Goal: Transaction & Acquisition: Download file/media

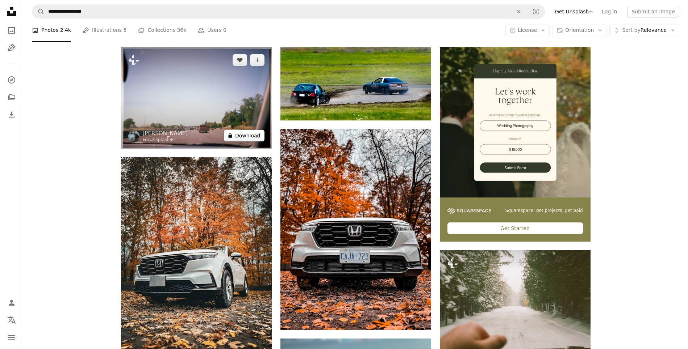
scroll to position [145, 0]
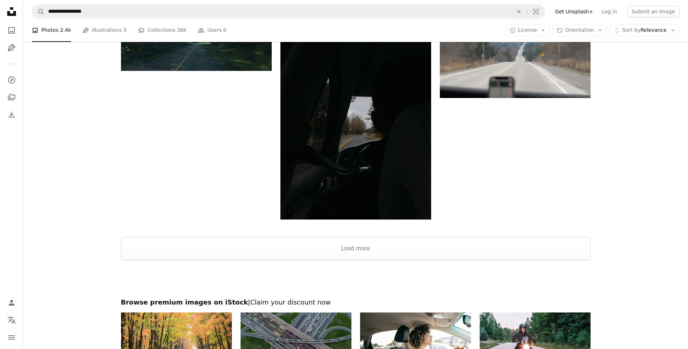
scroll to position [1231, 0]
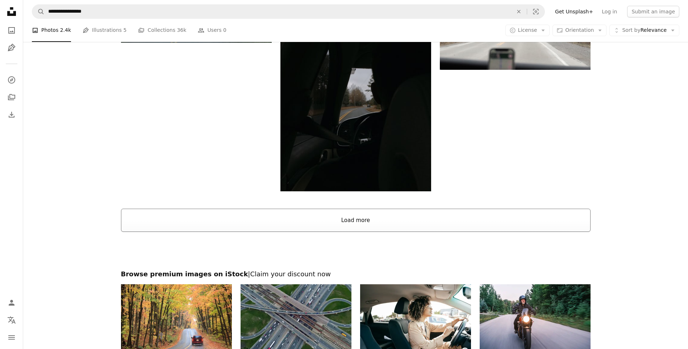
click at [341, 230] on button "Load more" at bounding box center [355, 220] width 469 height 23
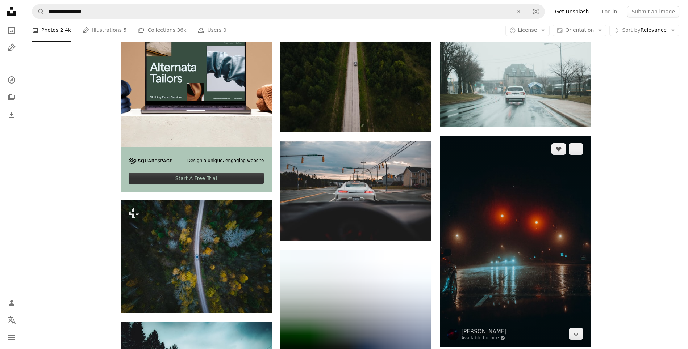
scroll to position [1521, 0]
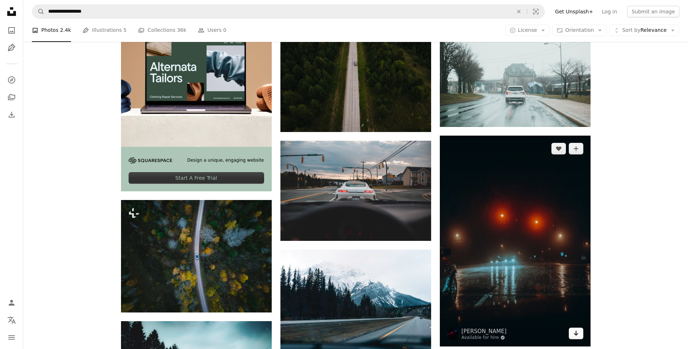
click at [574, 335] on icon "Arrow pointing down" at bounding box center [576, 333] width 6 height 9
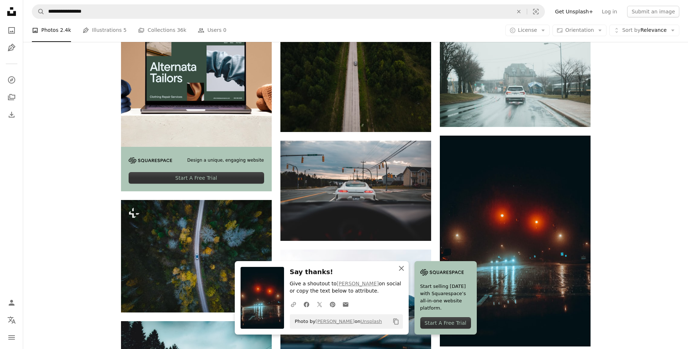
click at [402, 267] on icon "An X shape" at bounding box center [401, 268] width 9 height 9
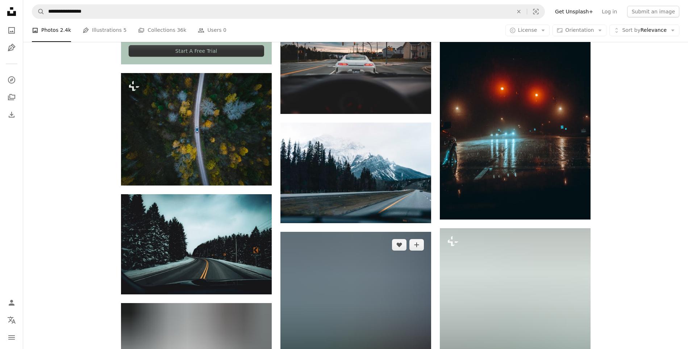
scroll to position [1666, 0]
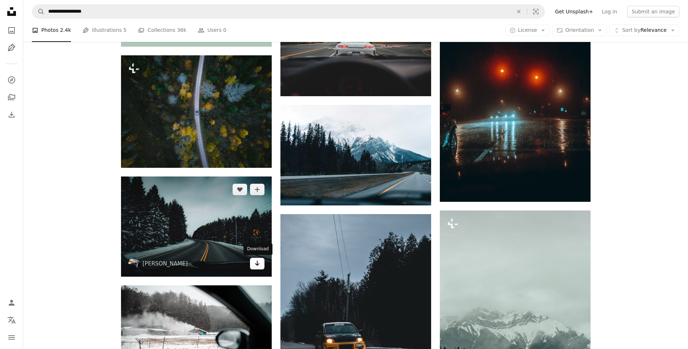
click at [255, 261] on icon "Arrow pointing down" at bounding box center [257, 263] width 6 height 9
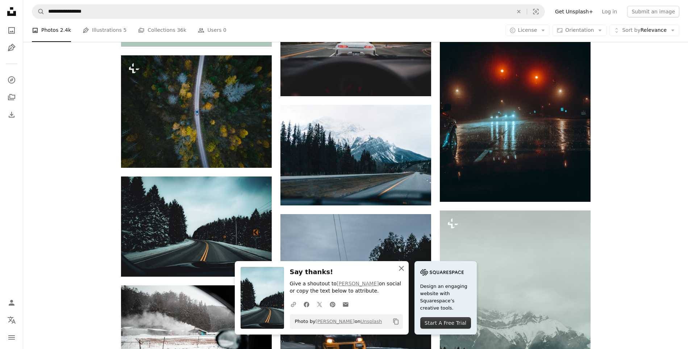
click at [402, 268] on icon "button" at bounding box center [401, 268] width 5 height 5
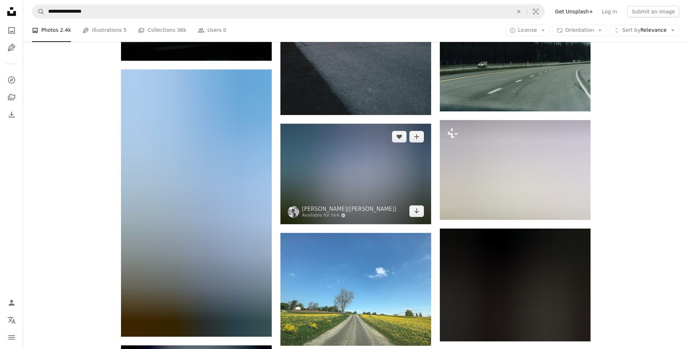
scroll to position [1992, 0]
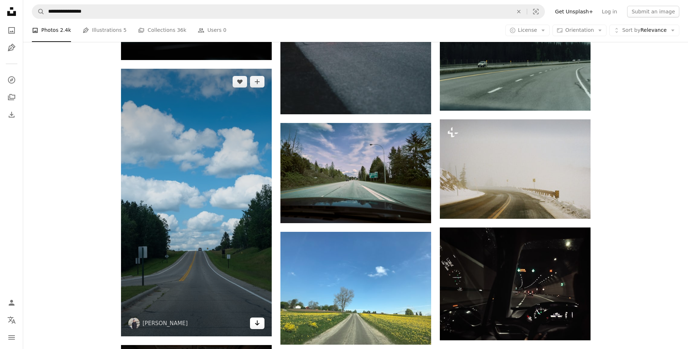
click at [252, 327] on link "Arrow pointing down" at bounding box center [257, 324] width 14 height 12
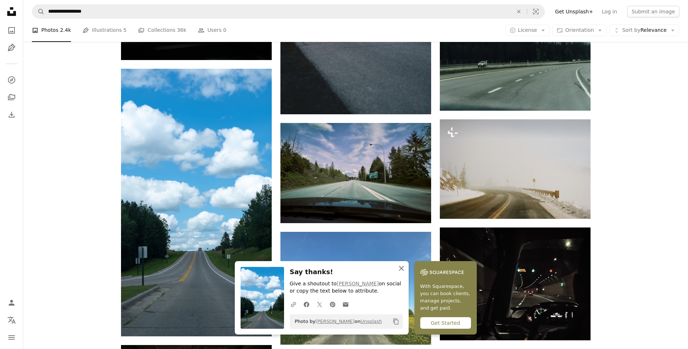
click at [401, 266] on icon "An X shape" at bounding box center [401, 268] width 9 height 9
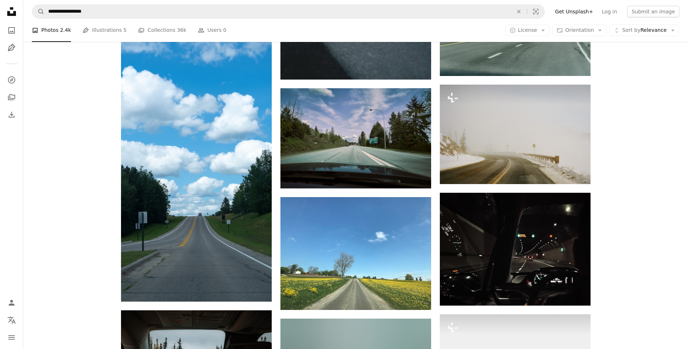
scroll to position [2028, 0]
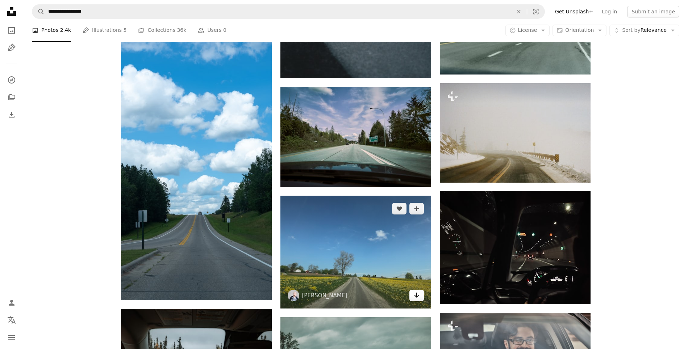
click at [418, 300] on icon "Arrow pointing down" at bounding box center [417, 295] width 6 height 9
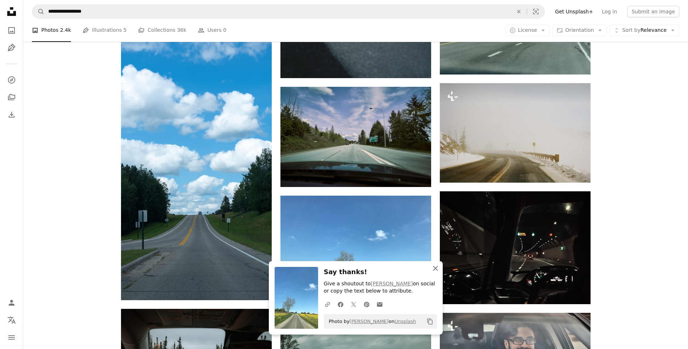
click at [437, 270] on icon "An X shape" at bounding box center [435, 268] width 9 height 9
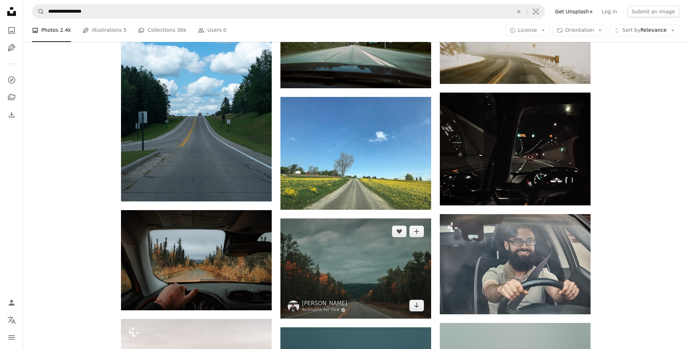
scroll to position [2137, 0]
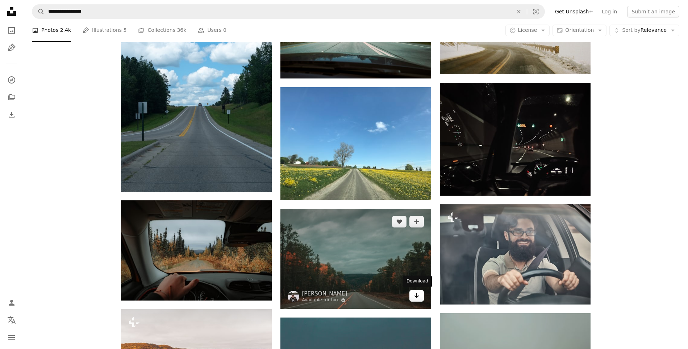
click at [418, 298] on icon "Arrow pointing down" at bounding box center [417, 296] width 6 height 9
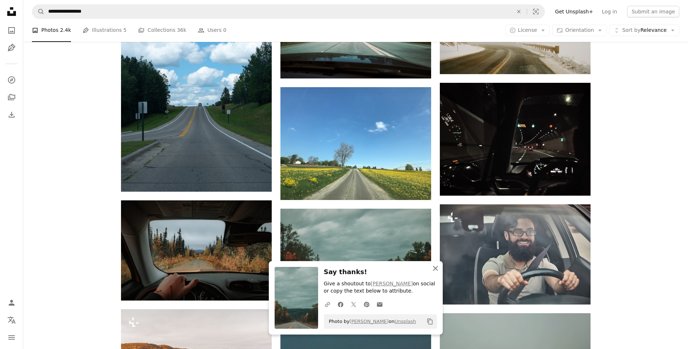
click at [435, 267] on icon "An X shape" at bounding box center [435, 268] width 9 height 9
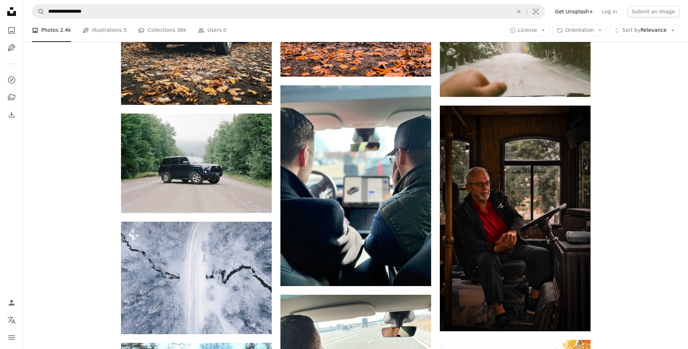
scroll to position [0, 0]
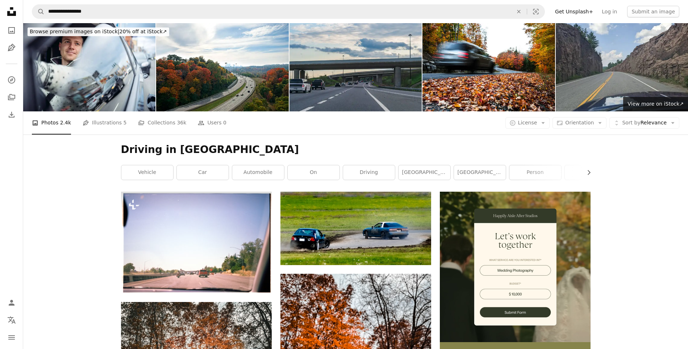
click at [221, 148] on h1 "Driving in [GEOGRAPHIC_DATA]" at bounding box center [355, 149] width 469 height 13
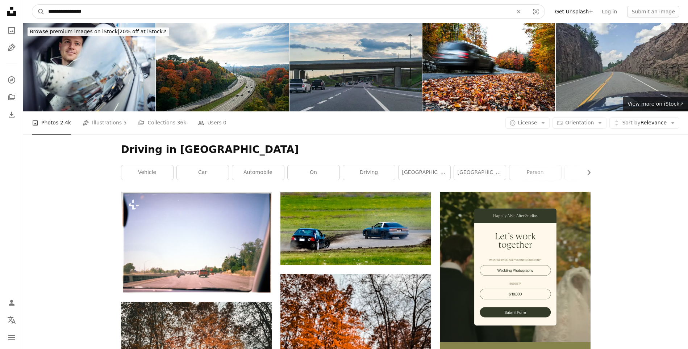
click at [71, 13] on input "**********" at bounding box center [278, 12] width 466 height 14
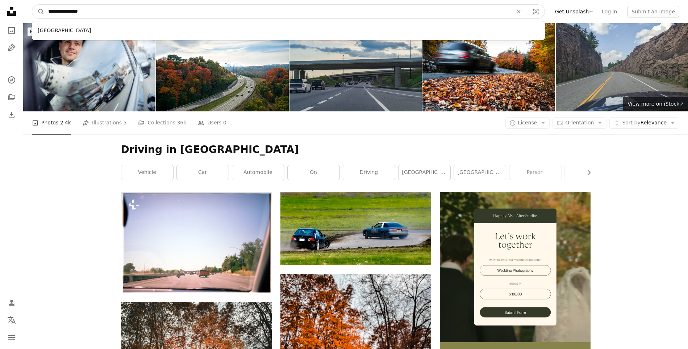
type input "**********"
click at [32, 5] on button "A magnifying glass" at bounding box center [38, 12] width 12 height 14
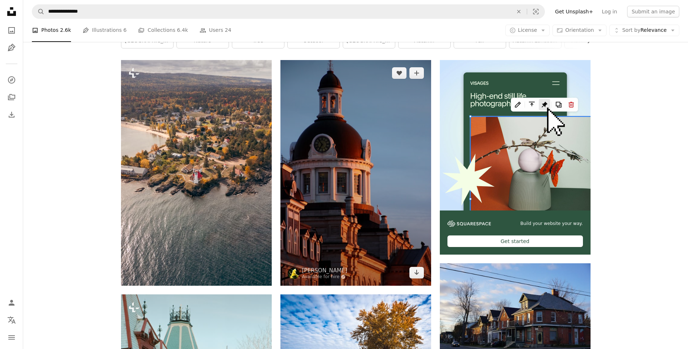
scroll to position [145, 0]
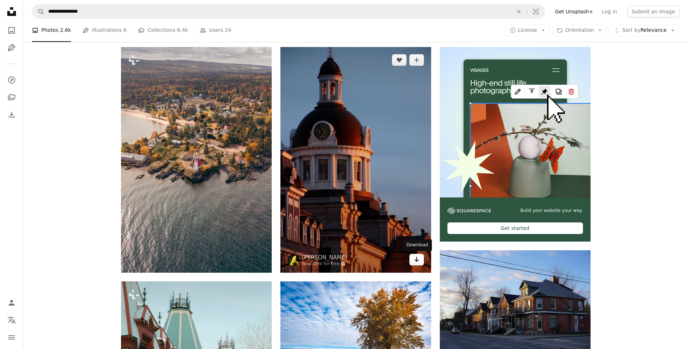
click at [419, 261] on icon "Arrow pointing down" at bounding box center [417, 259] width 6 height 9
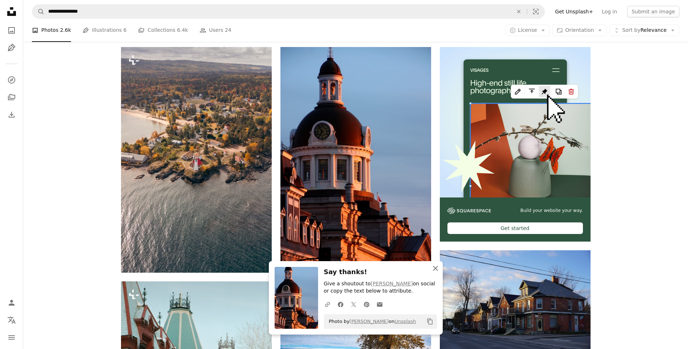
click at [436, 269] on icon "button" at bounding box center [435, 268] width 5 height 5
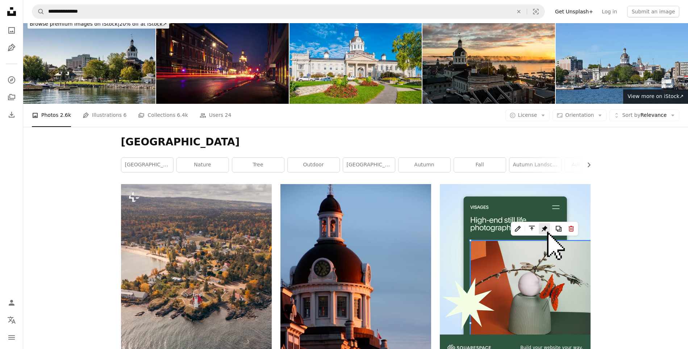
scroll to position [0, 0]
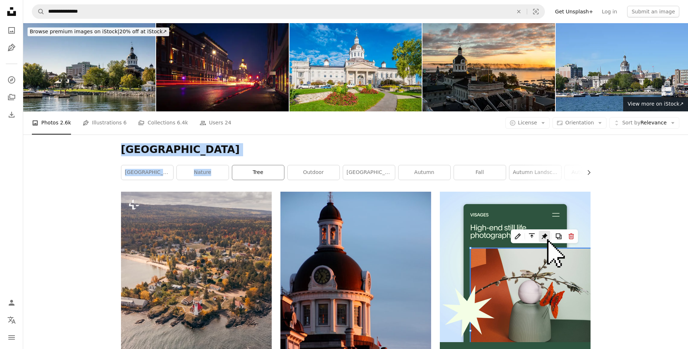
drag, startPoint x: 121, startPoint y: 152, endPoint x: 238, endPoint y: 166, distance: 117.8
click at [238, 166] on div "Kingston [GEOGRAPHIC_DATA] Chevron right kingston nature tree outdoor [GEOGRAPH…" at bounding box center [355, 163] width 487 height 57
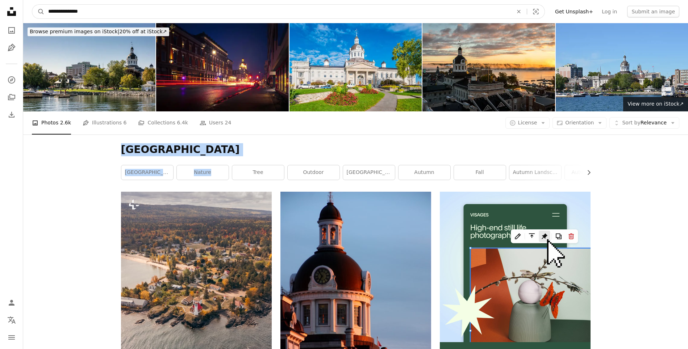
click at [84, 14] on input "**********" at bounding box center [278, 12] width 466 height 14
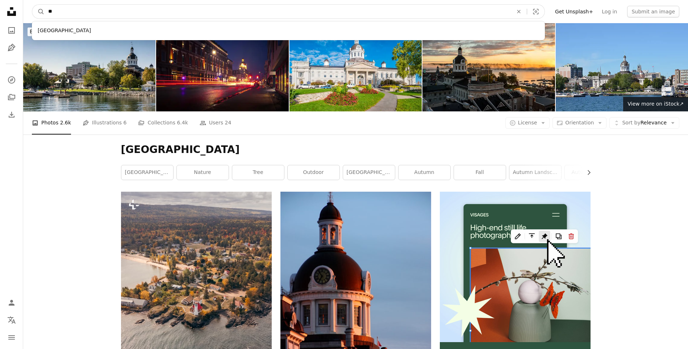
type input "*"
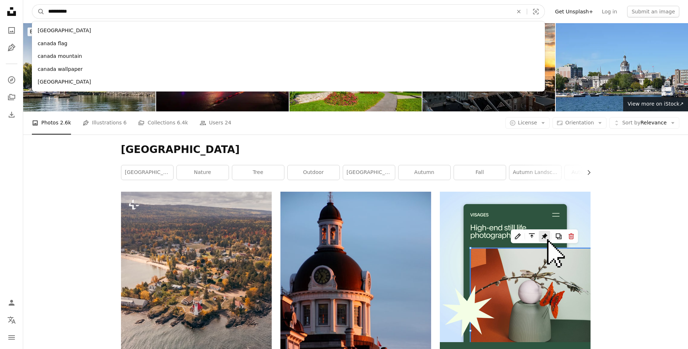
type input "**********"
click button "A magnifying glass" at bounding box center [38, 12] width 12 height 14
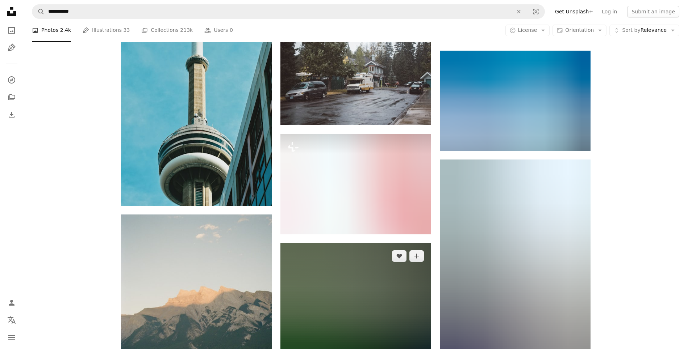
scroll to position [4201, 0]
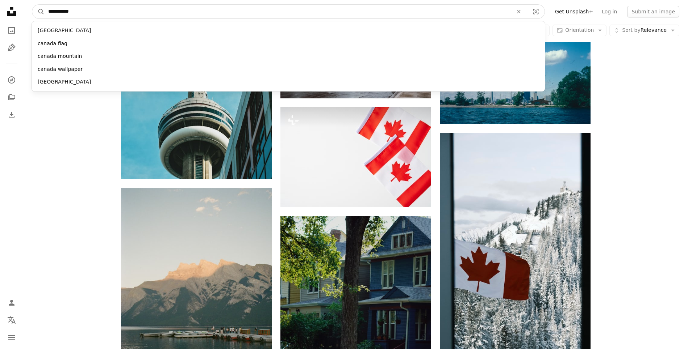
drag, startPoint x: 83, startPoint y: 13, endPoint x: 0, endPoint y: 12, distance: 82.6
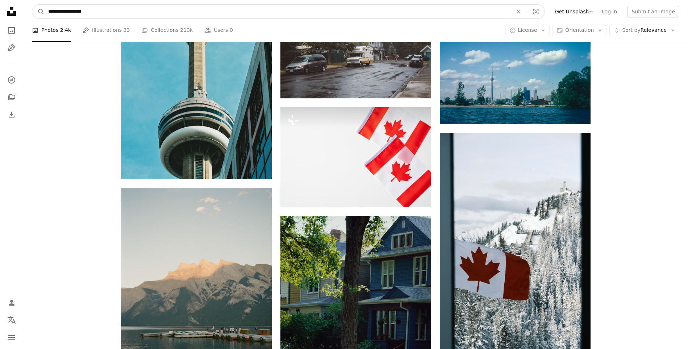
type input "**********"
click at [32, 5] on button "A magnifying glass" at bounding box center [38, 12] width 12 height 14
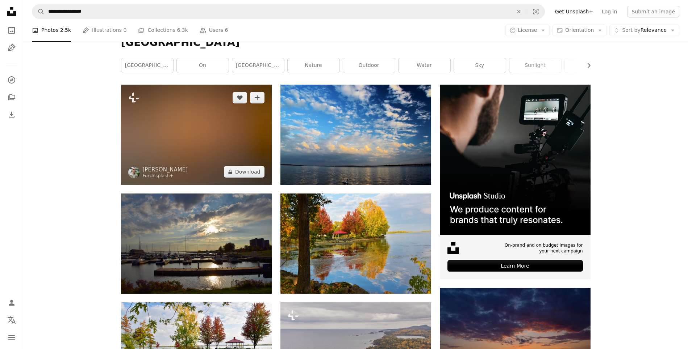
scroll to position [109, 0]
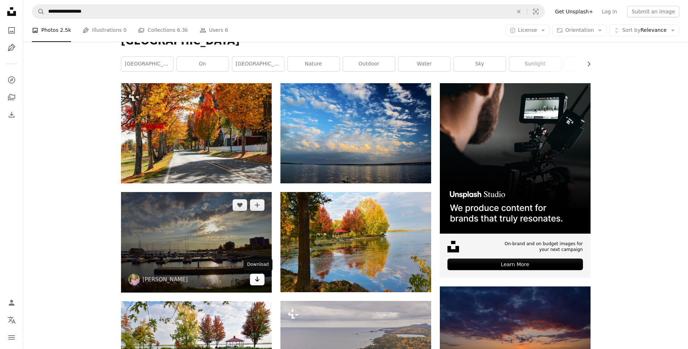
click at [257, 281] on icon "Download" at bounding box center [257, 279] width 5 height 5
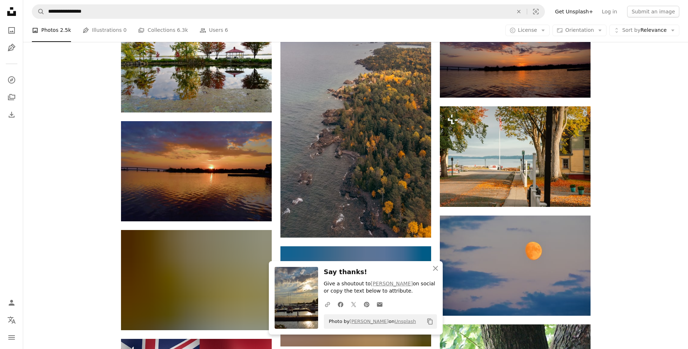
scroll to position [398, 0]
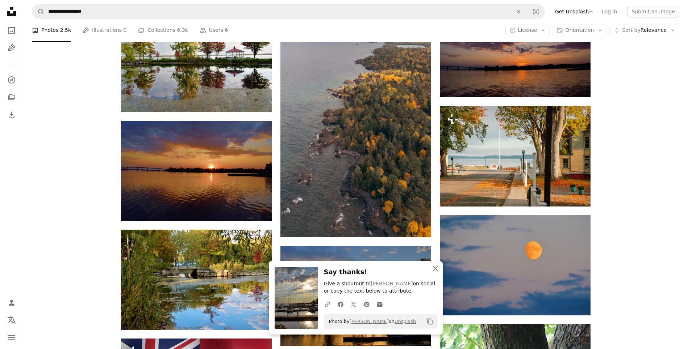
click at [436, 270] on icon "An X shape" at bounding box center [435, 268] width 9 height 9
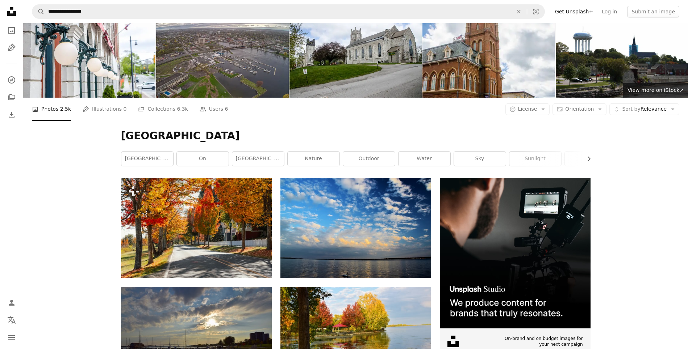
scroll to position [0, 0]
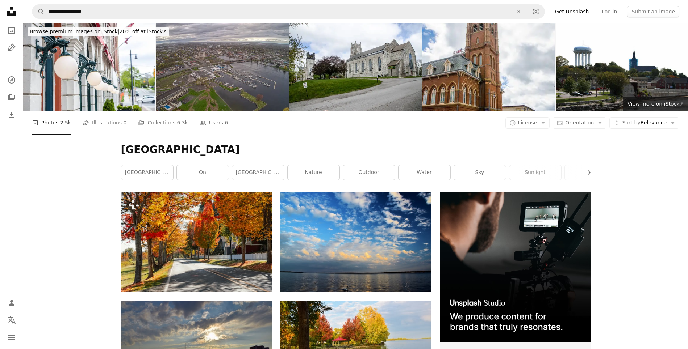
drag, startPoint x: 208, startPoint y: 150, endPoint x: 113, endPoint y: 157, distance: 94.8
click at [113, 157] on div "[GEOGRAPHIC_DATA] [GEOGRAPHIC_DATA] Chevron right [GEOGRAPHIC_DATA] on [GEOGRAP…" at bounding box center [355, 163] width 487 height 57
drag, startPoint x: 121, startPoint y: 150, endPoint x: 259, endPoint y: 163, distance: 138.2
click at [259, 163] on div "[GEOGRAPHIC_DATA] [GEOGRAPHIC_DATA] Chevron right [GEOGRAPHIC_DATA] on [GEOGRAP…" at bounding box center [355, 163] width 487 height 57
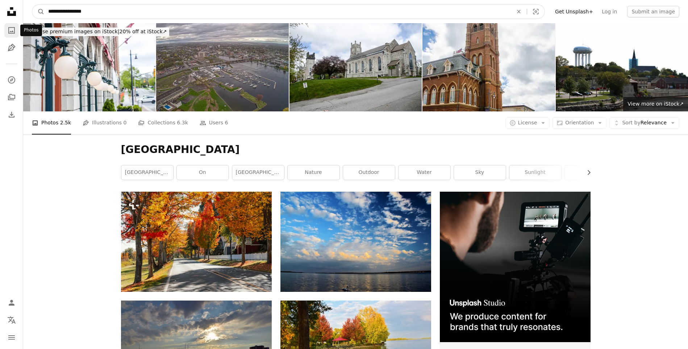
drag, startPoint x: 88, startPoint y: 13, endPoint x: 16, endPoint y: 24, distance: 72.5
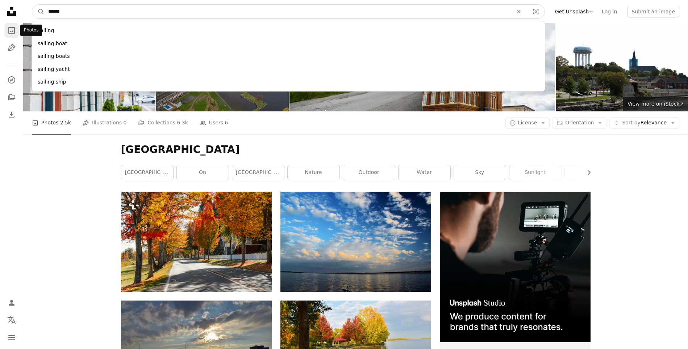
type input "*******"
click button "A magnifying glass" at bounding box center [38, 12] width 12 height 14
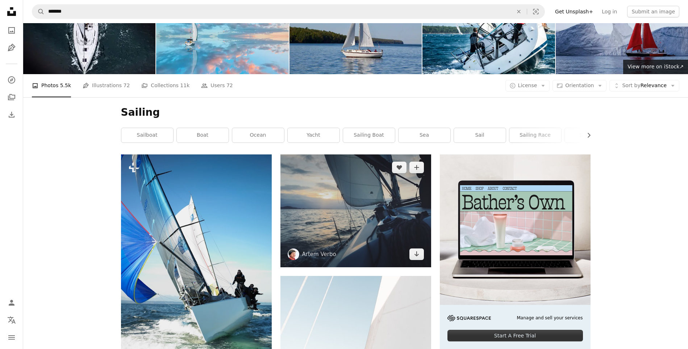
scroll to position [72, 0]
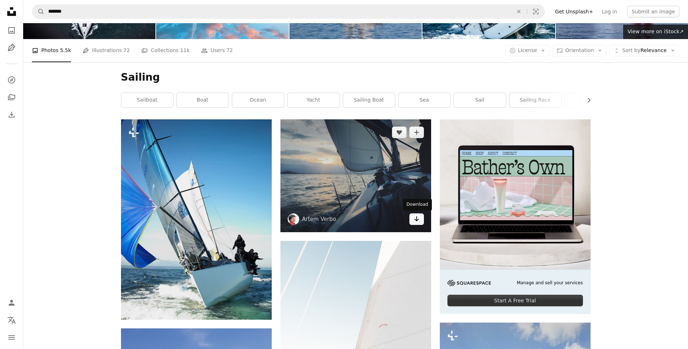
click at [418, 221] on icon "Arrow pointing down" at bounding box center [417, 219] width 6 height 9
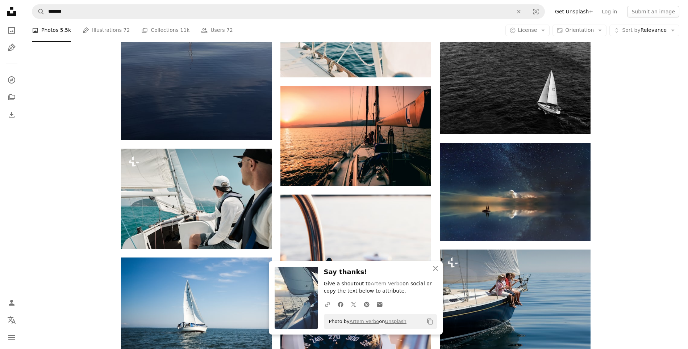
scroll to position [579, 0]
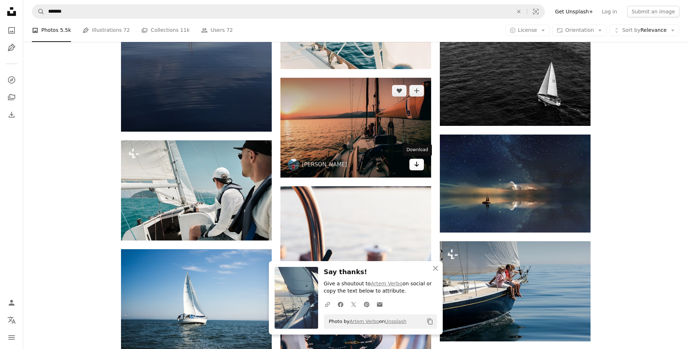
click at [416, 162] on icon "Arrow pointing down" at bounding box center [417, 164] width 6 height 9
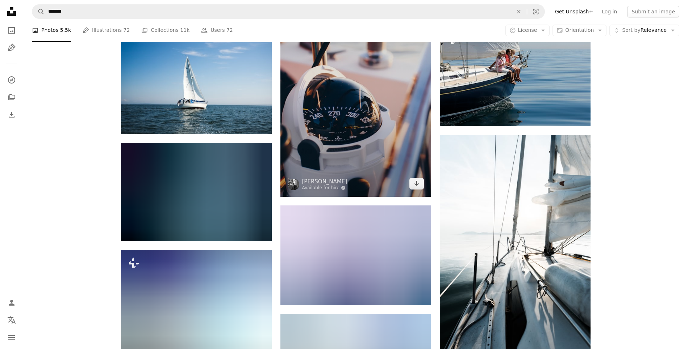
scroll to position [797, 0]
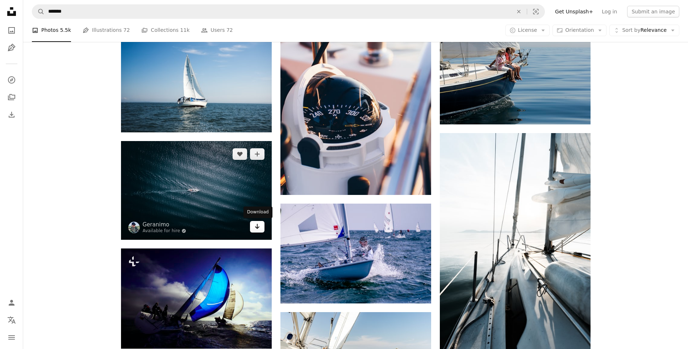
click at [257, 225] on icon "Download" at bounding box center [257, 226] width 5 height 5
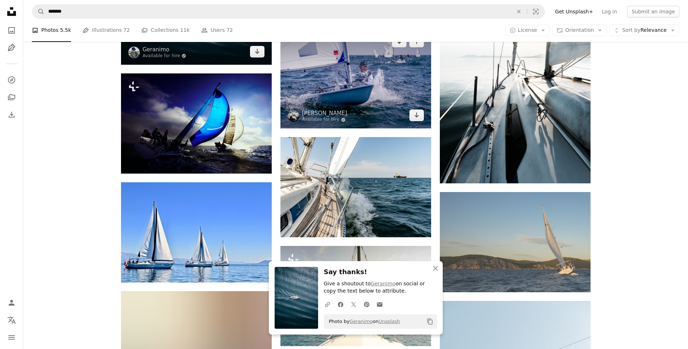
scroll to position [978, 0]
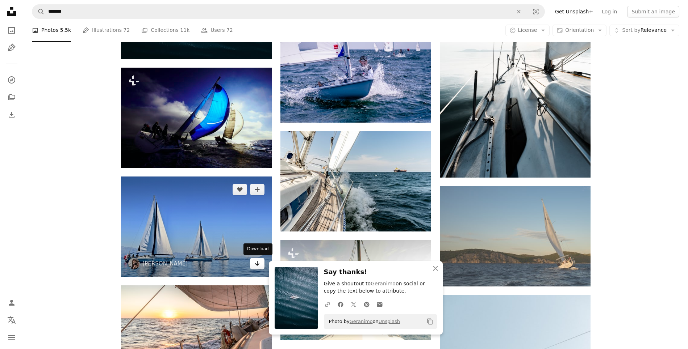
click at [257, 261] on icon "Arrow pointing down" at bounding box center [257, 263] width 6 height 9
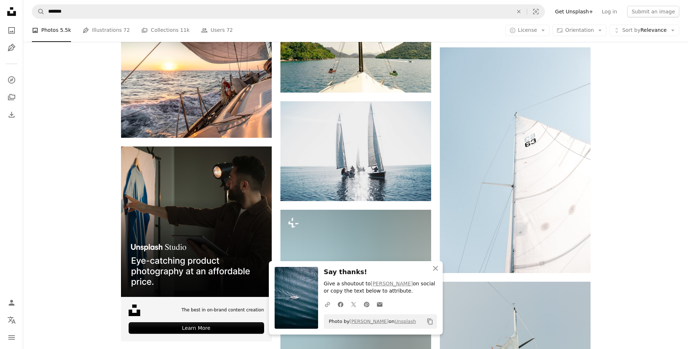
scroll to position [1231, 0]
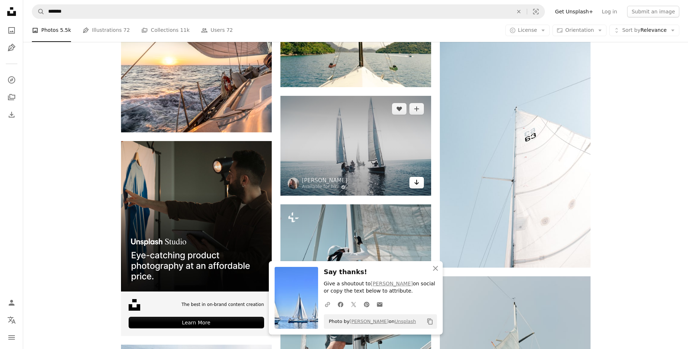
click at [417, 185] on icon "Arrow pointing down" at bounding box center [417, 182] width 6 height 9
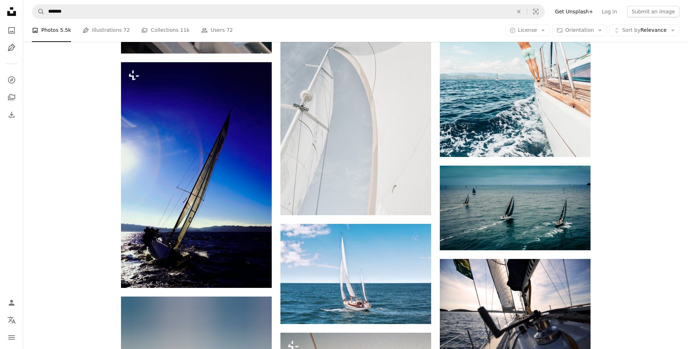
scroll to position [2354, 0]
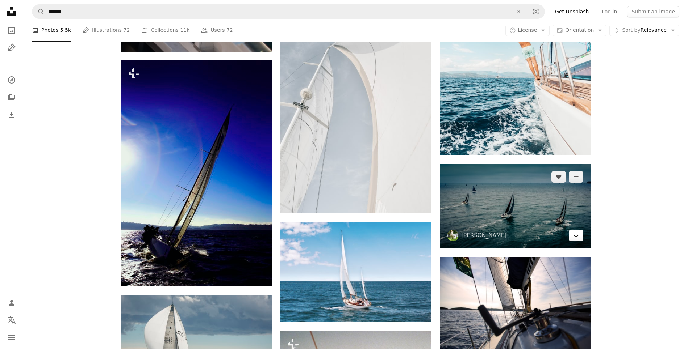
click at [578, 235] on icon "Arrow pointing down" at bounding box center [576, 235] width 6 height 9
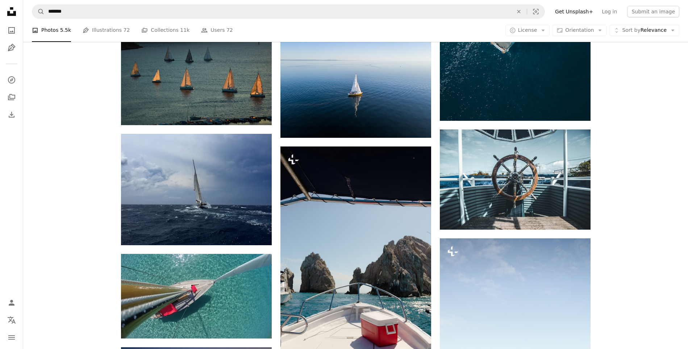
scroll to position [3006, 0]
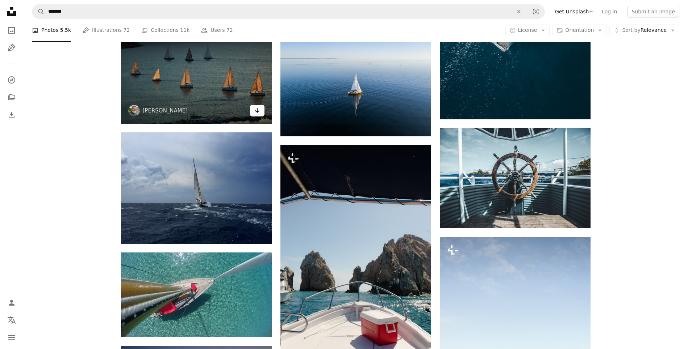
click at [259, 111] on icon "Download" at bounding box center [257, 110] width 5 height 5
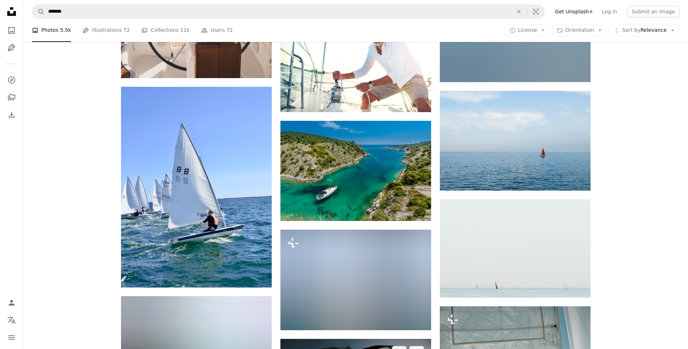
scroll to position [3730, 0]
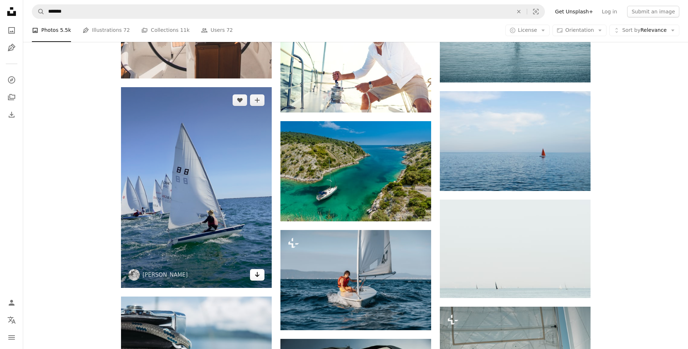
click at [256, 276] on icon "Arrow pointing down" at bounding box center [257, 275] width 6 height 9
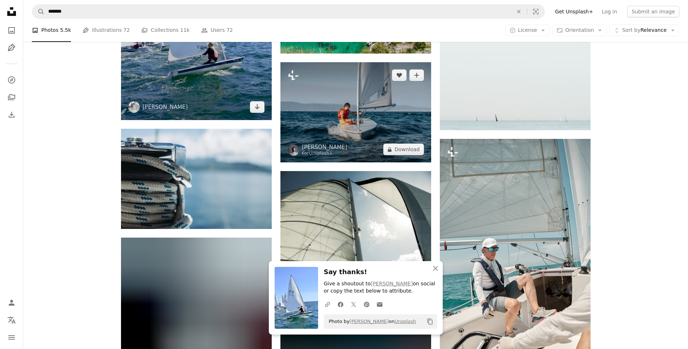
scroll to position [3911, 0]
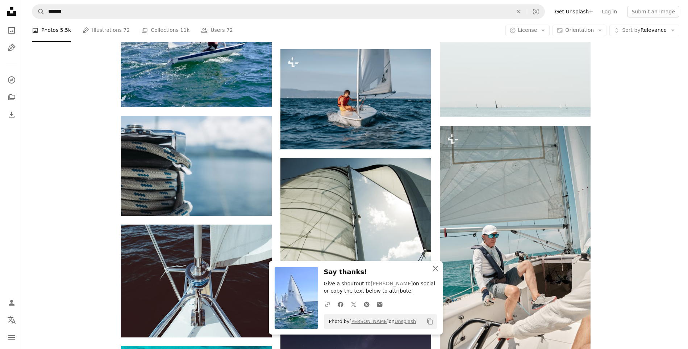
click at [433, 268] on icon "An X shape" at bounding box center [435, 268] width 9 height 9
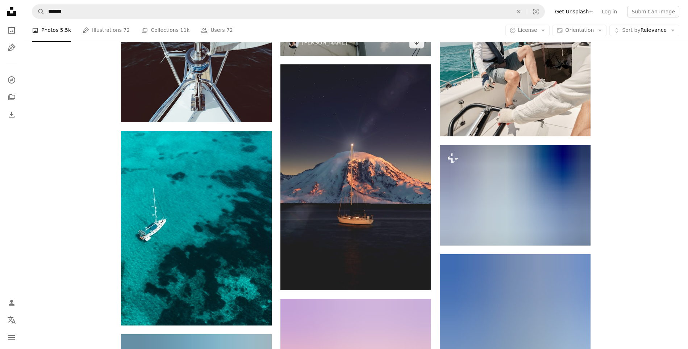
scroll to position [4129, 0]
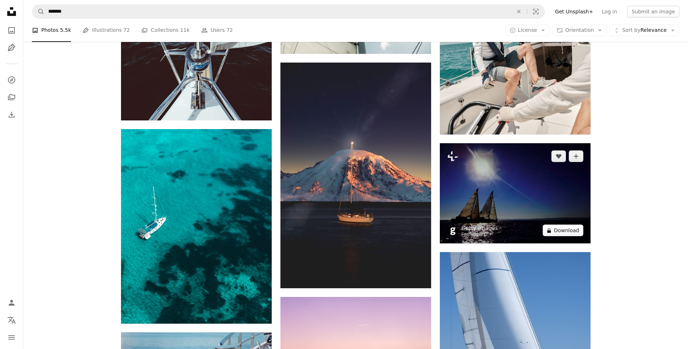
click at [565, 230] on button "A lock Download" at bounding box center [563, 231] width 41 height 12
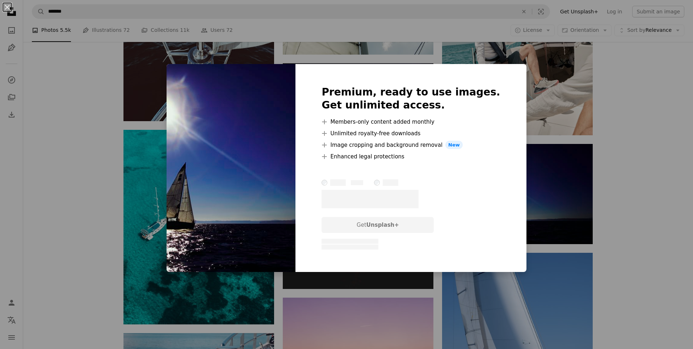
click at [501, 68] on div "Premium, ready to use images. Get unlimited access. A plus sign Members-only co…" at bounding box center [411, 168] width 231 height 209
click at [616, 131] on div "An X shape Premium, ready to use images. Get unlimited access. A plus sign Memb…" at bounding box center [346, 174] width 693 height 349
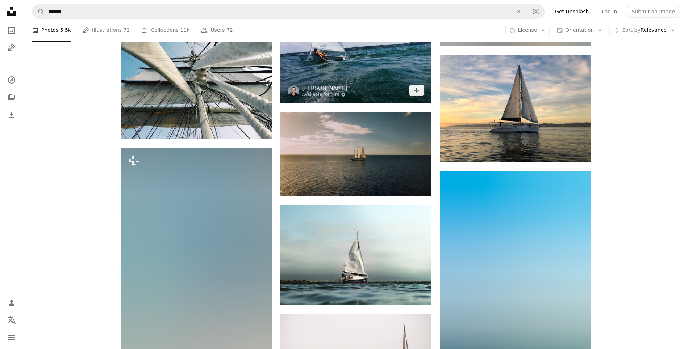
scroll to position [4780, 0]
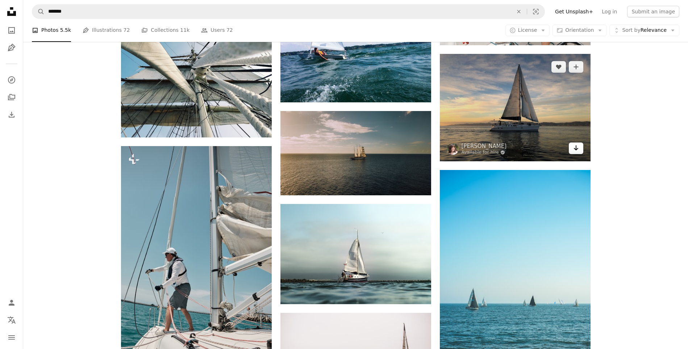
click at [580, 150] on link "Arrow pointing down" at bounding box center [576, 149] width 14 height 12
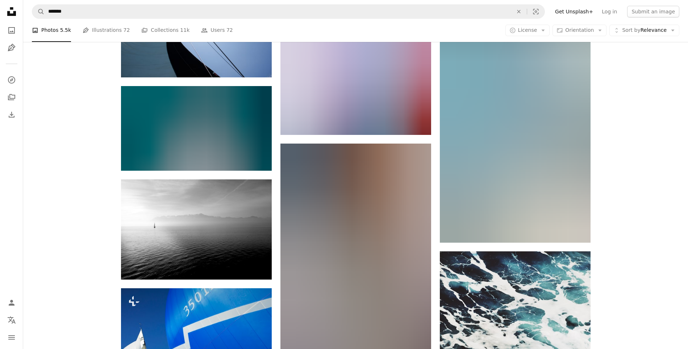
scroll to position [5396, 0]
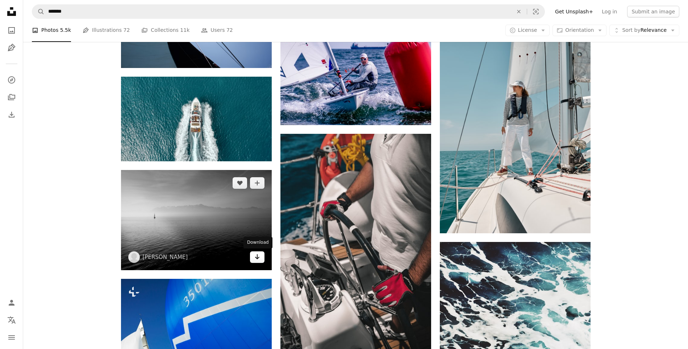
click at [257, 258] on icon "Download" at bounding box center [257, 257] width 5 height 5
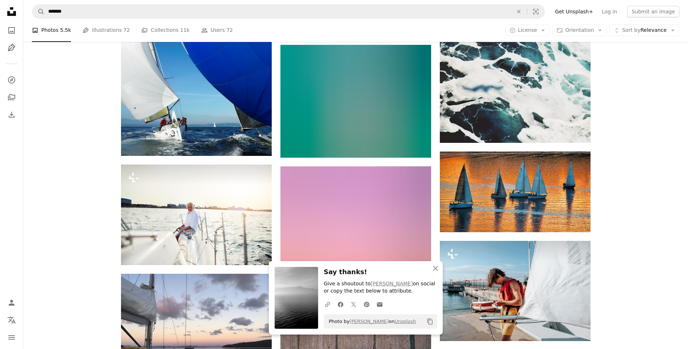
scroll to position [5758, 0]
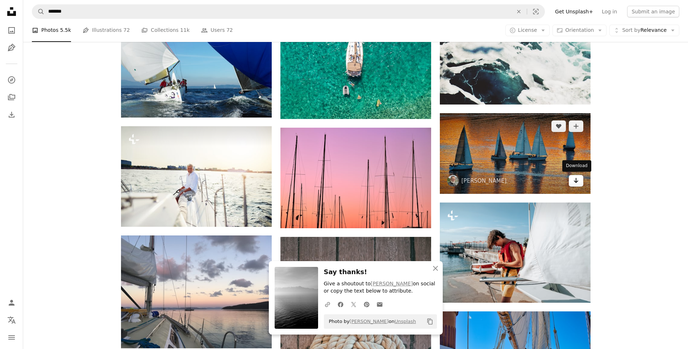
click at [574, 182] on icon "Arrow pointing down" at bounding box center [576, 180] width 6 height 9
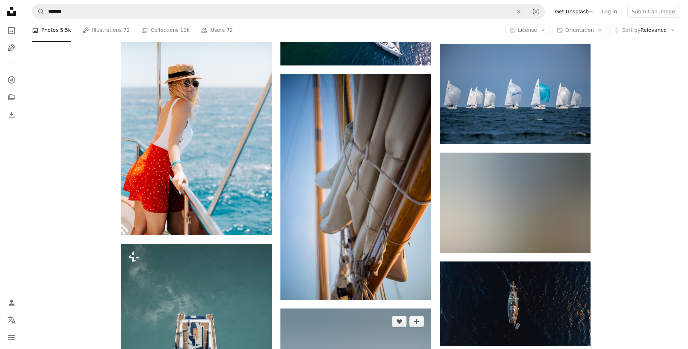
scroll to position [7605, 0]
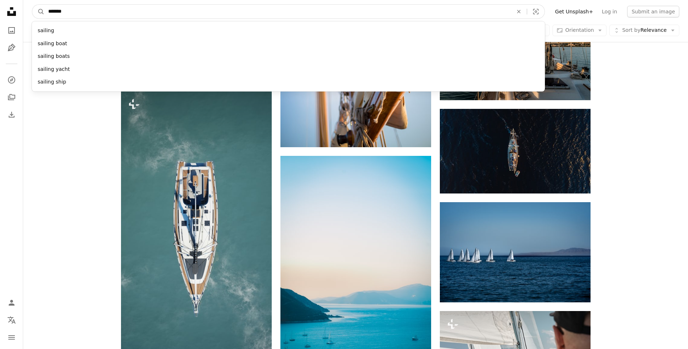
drag, startPoint x: 68, startPoint y: 12, endPoint x: 11, endPoint y: 14, distance: 57.3
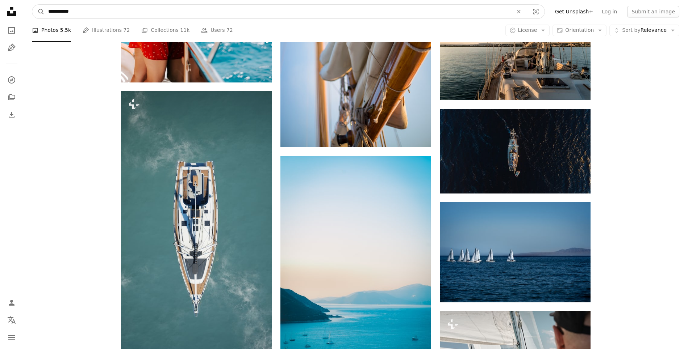
type input "**********"
click button "A magnifying glass" at bounding box center [38, 12] width 12 height 14
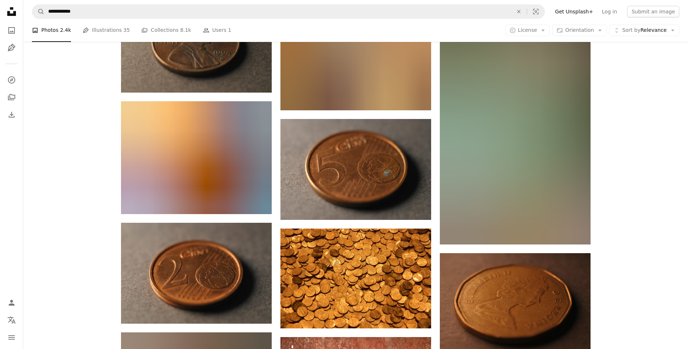
scroll to position [3042, 0]
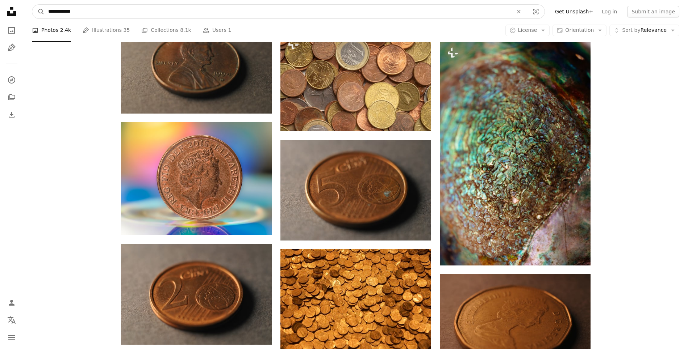
click at [84, 13] on input "**********" at bounding box center [278, 12] width 466 height 14
type input "**********"
click button "A magnifying glass" at bounding box center [38, 12] width 12 height 14
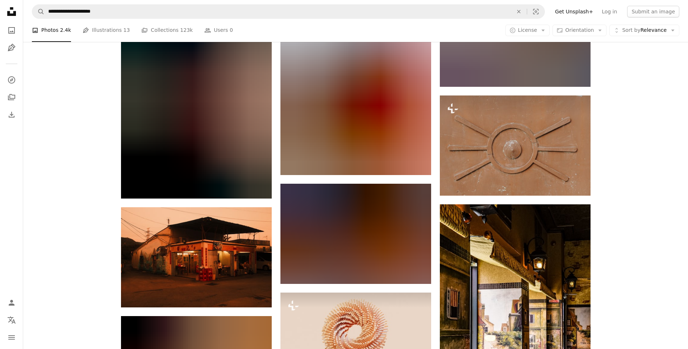
scroll to position [9561, 0]
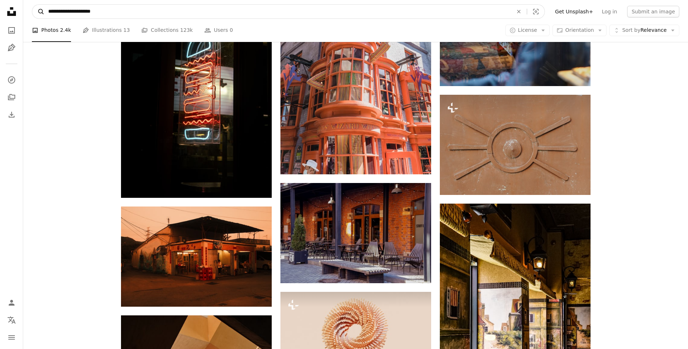
drag, startPoint x: 104, startPoint y: 13, endPoint x: 35, endPoint y: 12, distance: 69.2
click at [35, 12] on form "**********" at bounding box center [288, 11] width 513 height 14
type input "**********"
click button "A magnifying glass" at bounding box center [38, 12] width 12 height 14
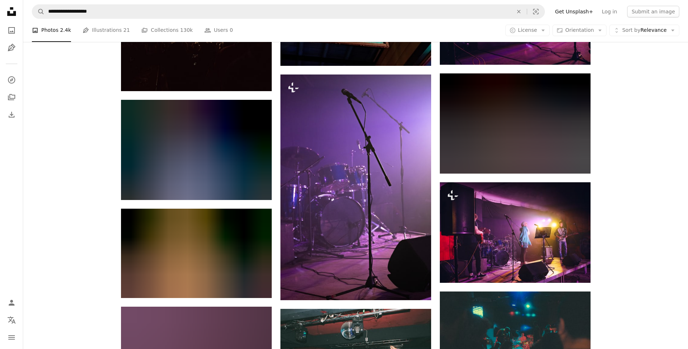
scroll to position [652, 0]
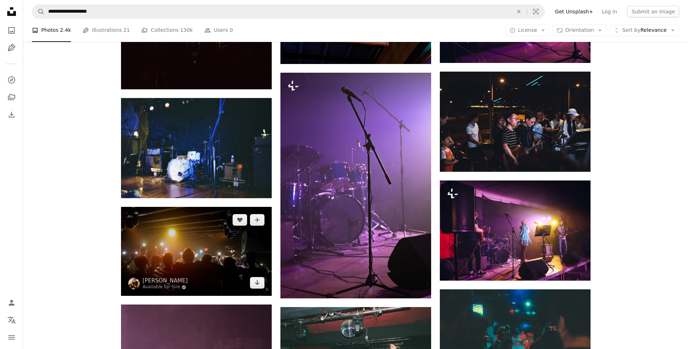
click at [189, 247] on img at bounding box center [196, 251] width 151 height 89
click at [257, 282] on icon "Arrow pointing down" at bounding box center [257, 282] width 6 height 9
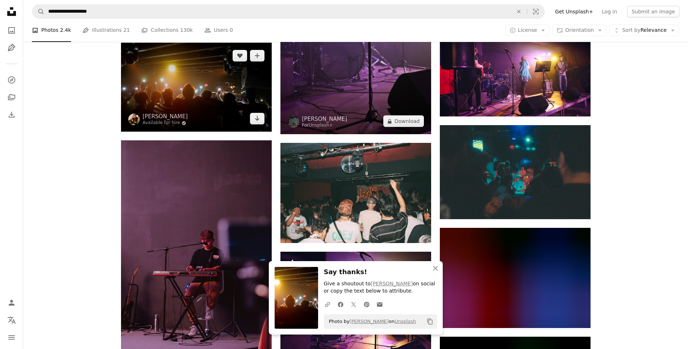
scroll to position [833, 0]
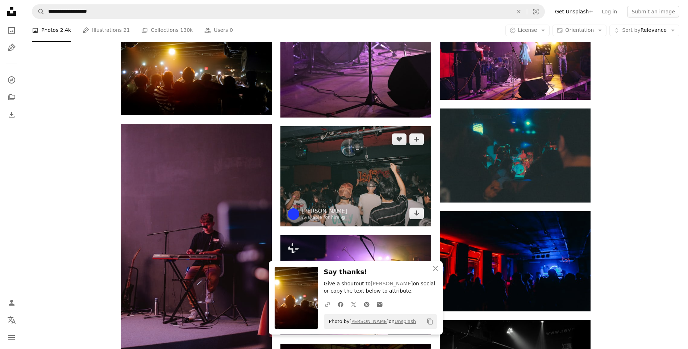
click at [349, 163] on img at bounding box center [355, 176] width 151 height 100
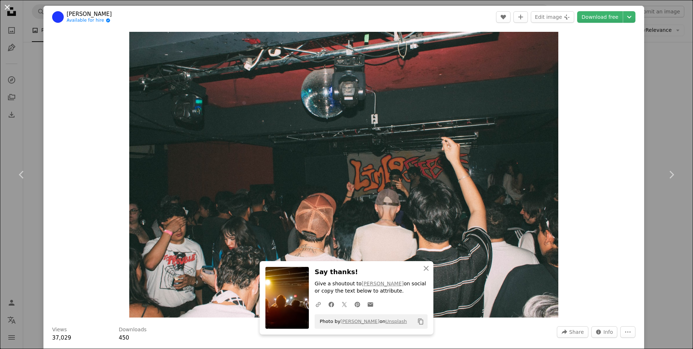
click at [8, 5] on button "An X shape" at bounding box center [7, 7] width 9 height 9
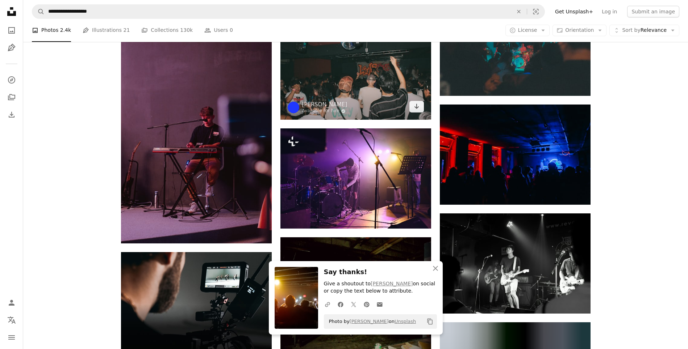
scroll to position [942, 0]
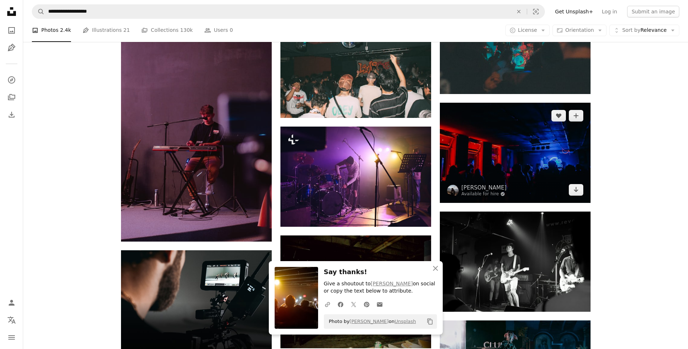
click at [532, 168] on img at bounding box center [515, 153] width 151 height 100
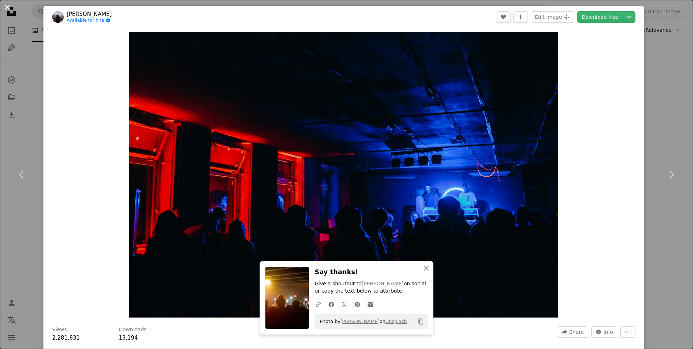
click at [7, 8] on button "An X shape" at bounding box center [7, 7] width 9 height 9
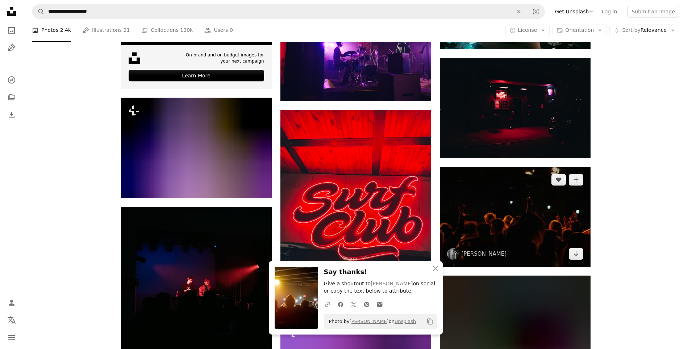
scroll to position [1304, 0]
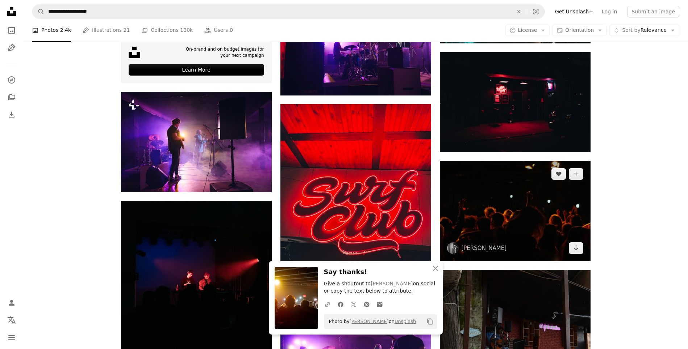
click at [501, 217] on img at bounding box center [515, 211] width 151 height 100
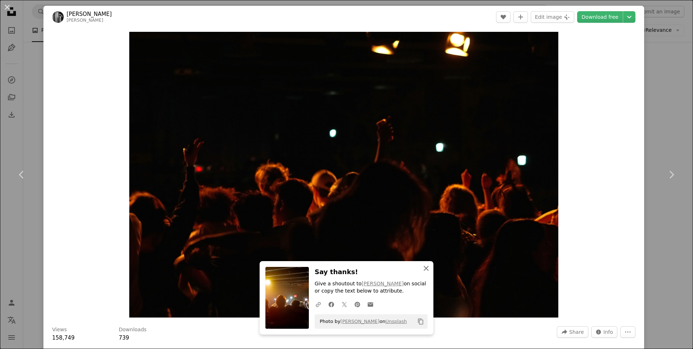
click at [425, 269] on icon "An X shape" at bounding box center [426, 268] width 9 height 9
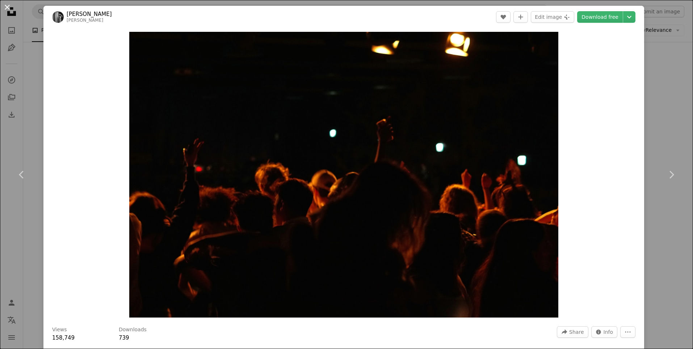
click at [6, 8] on button "An X shape" at bounding box center [7, 7] width 9 height 9
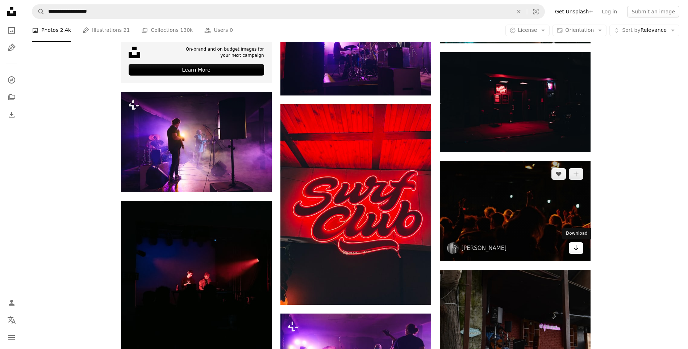
click at [573, 249] on icon "Arrow pointing down" at bounding box center [576, 248] width 6 height 9
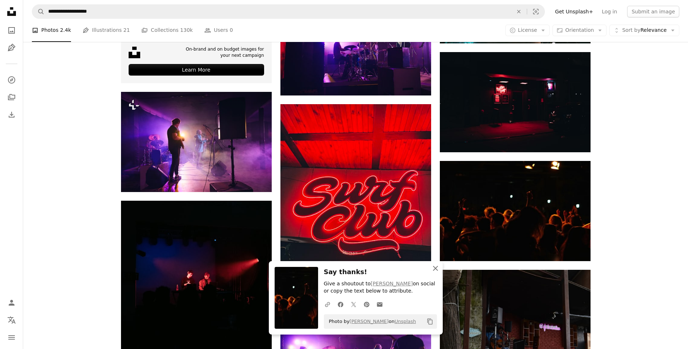
click at [434, 270] on icon "button" at bounding box center [435, 268] width 5 height 5
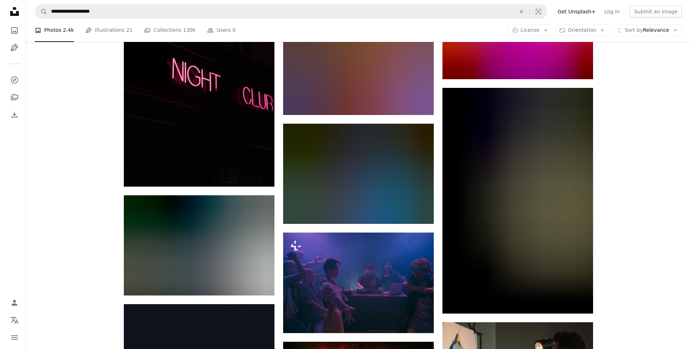
scroll to position [1847, 0]
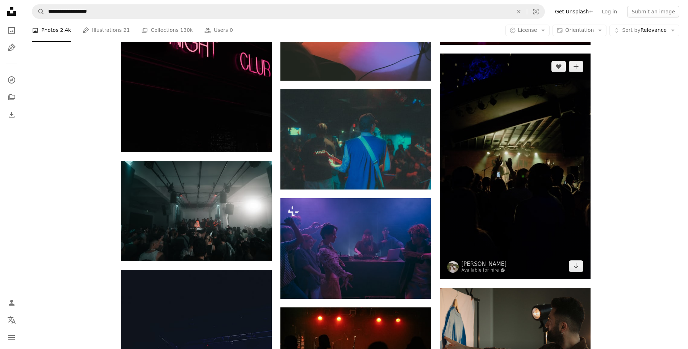
click at [554, 190] on img at bounding box center [515, 167] width 151 height 226
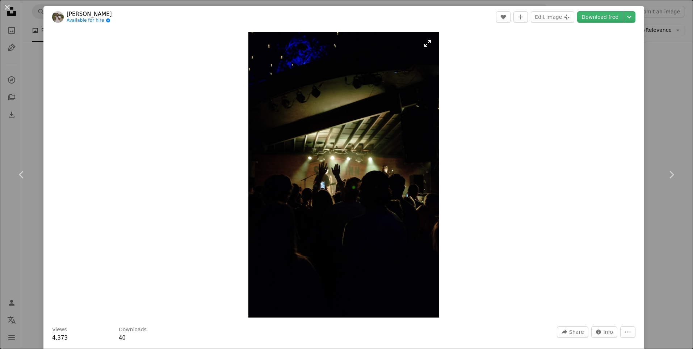
click at [340, 189] on img "Zoom in on this image" at bounding box center [343, 175] width 191 height 286
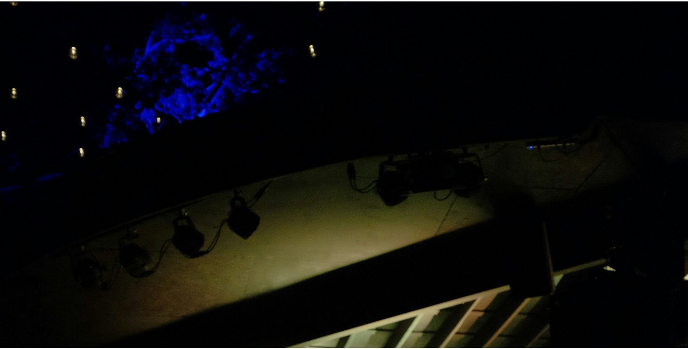
scroll to position [338, 0]
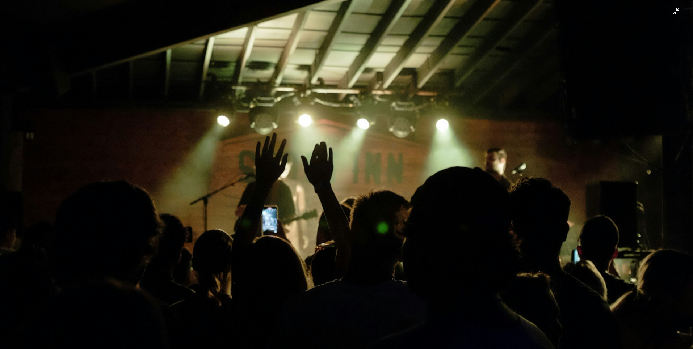
click at [670, 17] on img "Zoom out on this image" at bounding box center [347, 182] width 694 height 1041
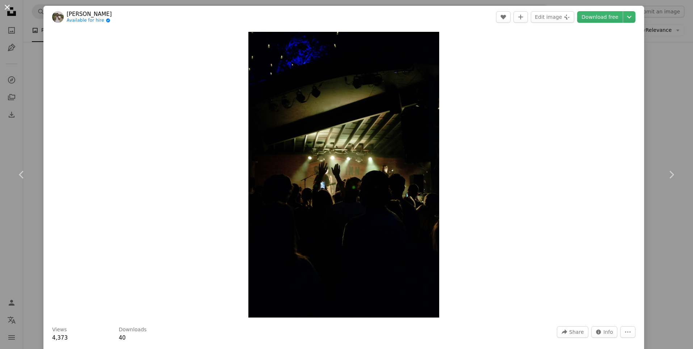
click at [8, 8] on button "An X shape" at bounding box center [7, 7] width 9 height 9
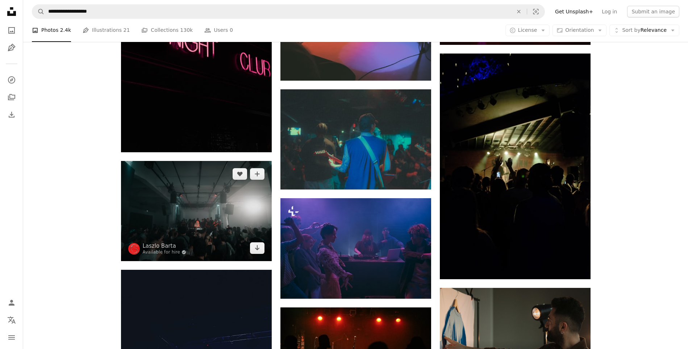
click at [215, 225] on img at bounding box center [196, 211] width 151 height 100
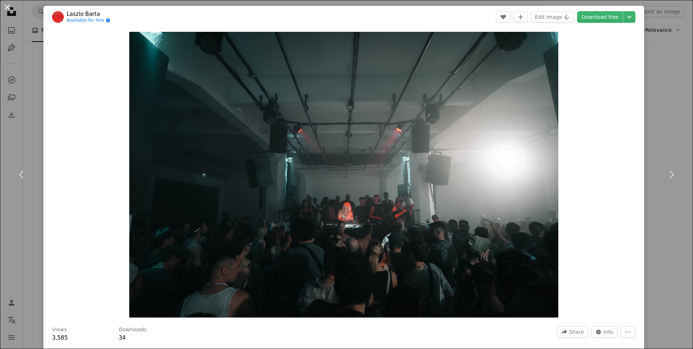
click at [8, 6] on button "An X shape" at bounding box center [7, 7] width 9 height 9
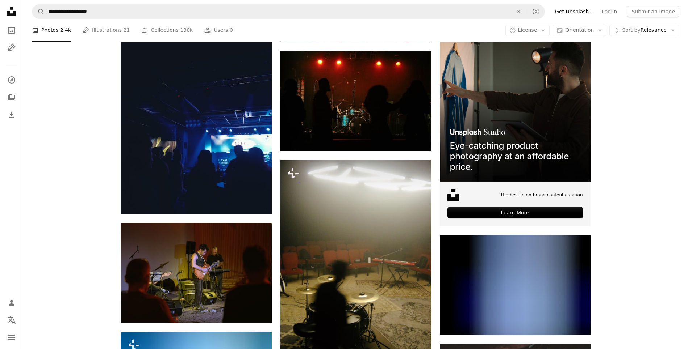
scroll to position [2028, 0]
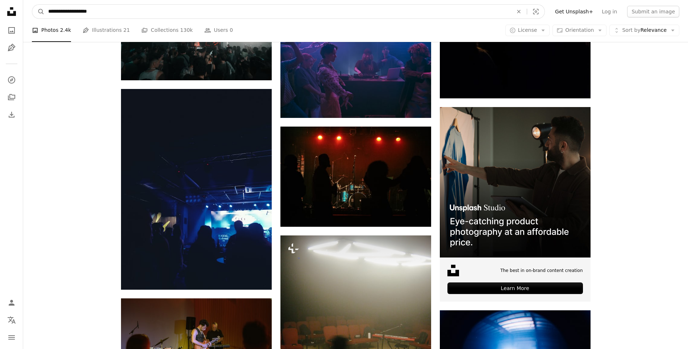
click at [59, 12] on input "**********" at bounding box center [278, 12] width 466 height 14
type input "**********"
click button "A magnifying glass" at bounding box center [38, 12] width 12 height 14
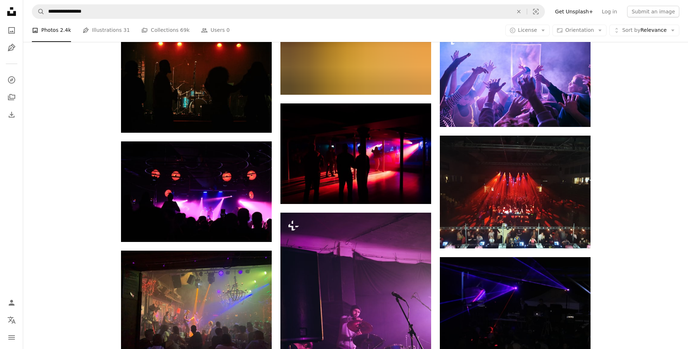
scroll to position [1702, 0]
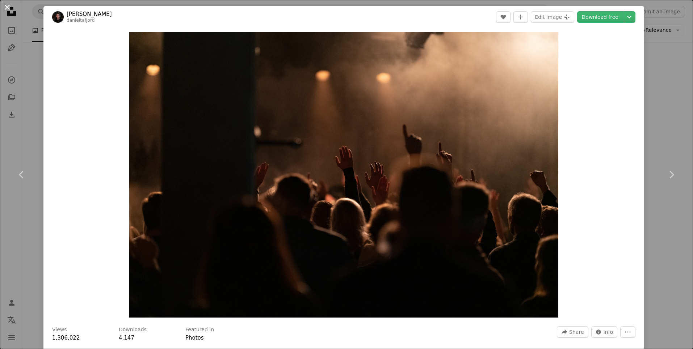
click at [8, 7] on button "An X shape" at bounding box center [7, 7] width 9 height 9
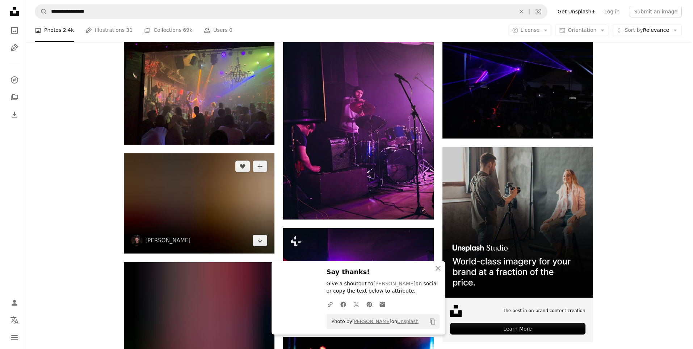
scroll to position [1956, 0]
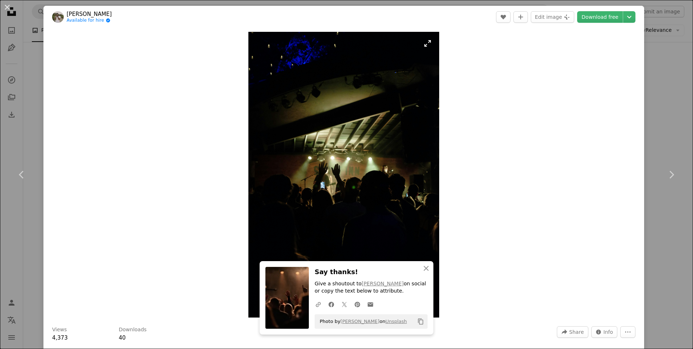
click at [331, 208] on img "Zoom in on this image" at bounding box center [343, 175] width 191 height 286
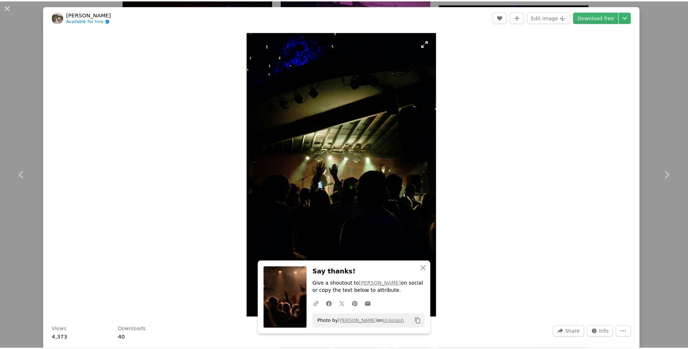
scroll to position [338, 0]
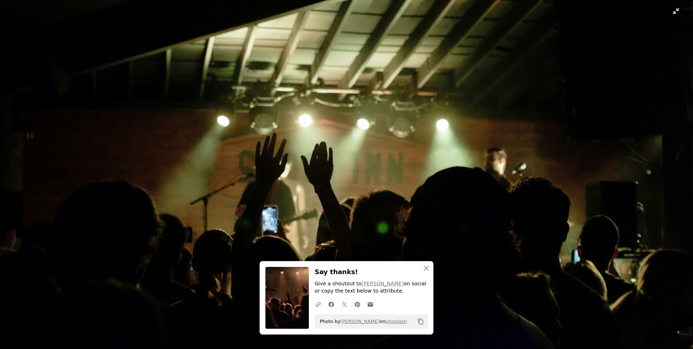
click at [670, 14] on img "Zoom out on this image" at bounding box center [347, 182] width 694 height 1041
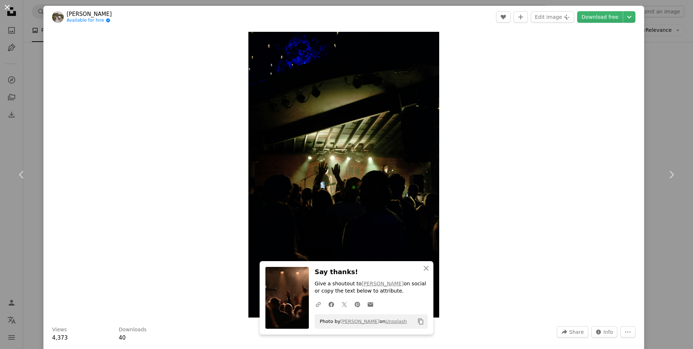
click at [7, 5] on button "An X shape" at bounding box center [7, 7] width 9 height 9
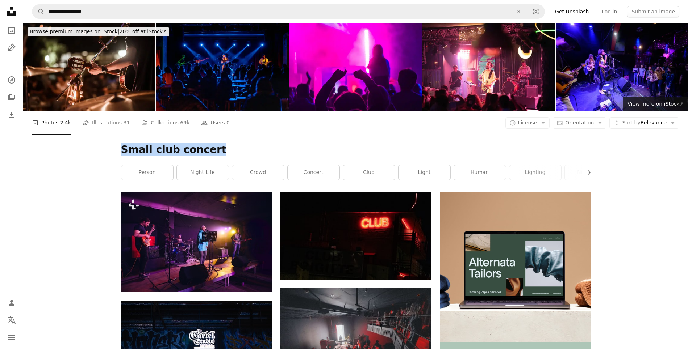
drag, startPoint x: 121, startPoint y: 150, endPoint x: 261, endPoint y: 156, distance: 140.3
click at [261, 156] on h1 "Small club concert" at bounding box center [355, 149] width 469 height 13
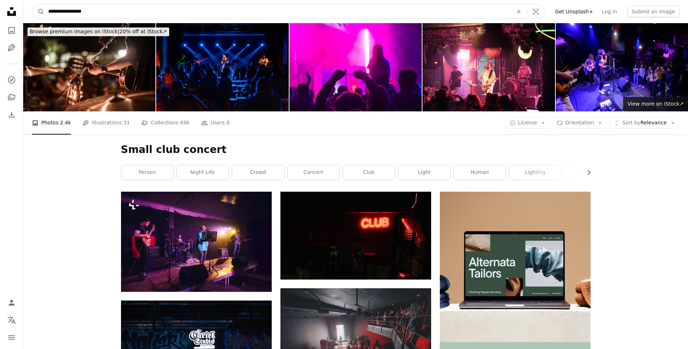
drag, startPoint x: 92, startPoint y: 11, endPoint x: -4, endPoint y: 17, distance: 96.5
type input "**********"
click at [32, 5] on button "A magnifying glass" at bounding box center [38, 12] width 12 height 14
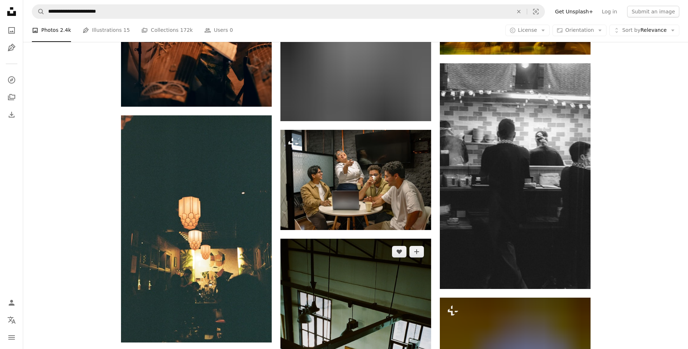
scroll to position [2644, 0]
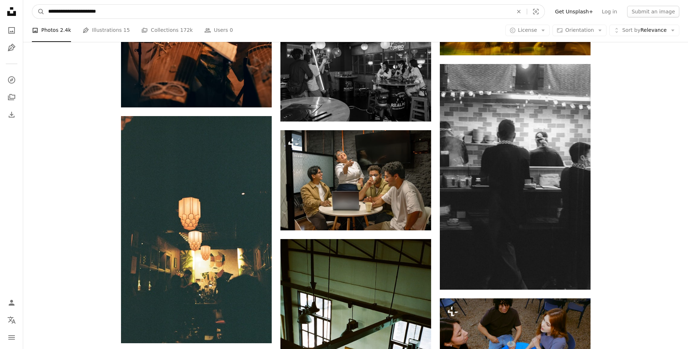
drag, startPoint x: 48, startPoint y: 11, endPoint x: 136, endPoint y: 19, distance: 88.0
click at [136, 19] on nav "**********" at bounding box center [355, 11] width 665 height 23
